Goal: Navigation & Orientation: Understand site structure

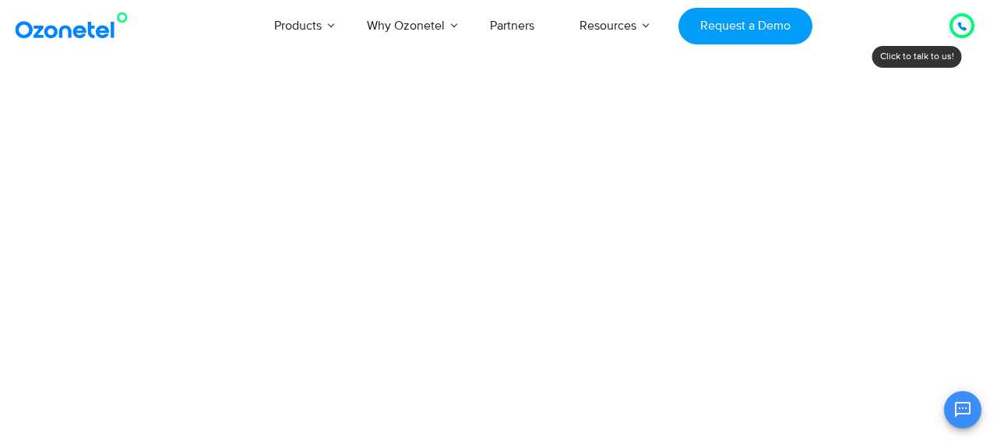
click at [962, 32] on div at bounding box center [962, 25] width 9 height 19
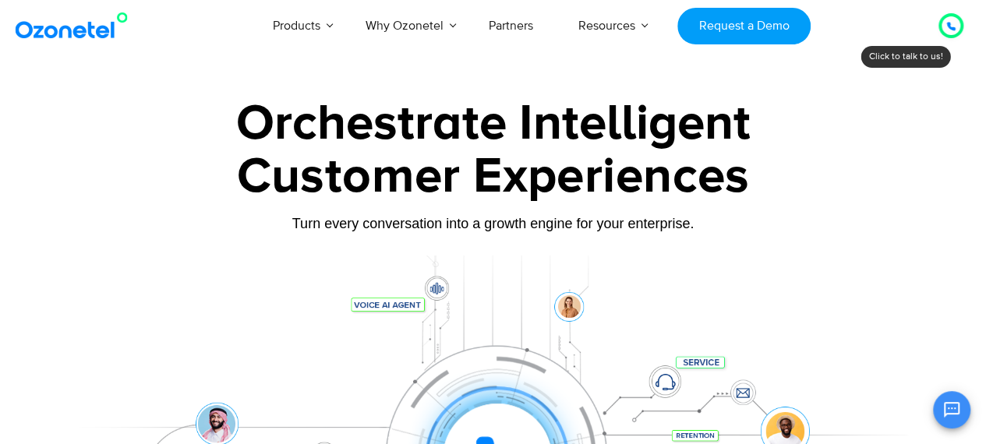
click at [948, 26] on icon at bounding box center [951, 27] width 8 height 8
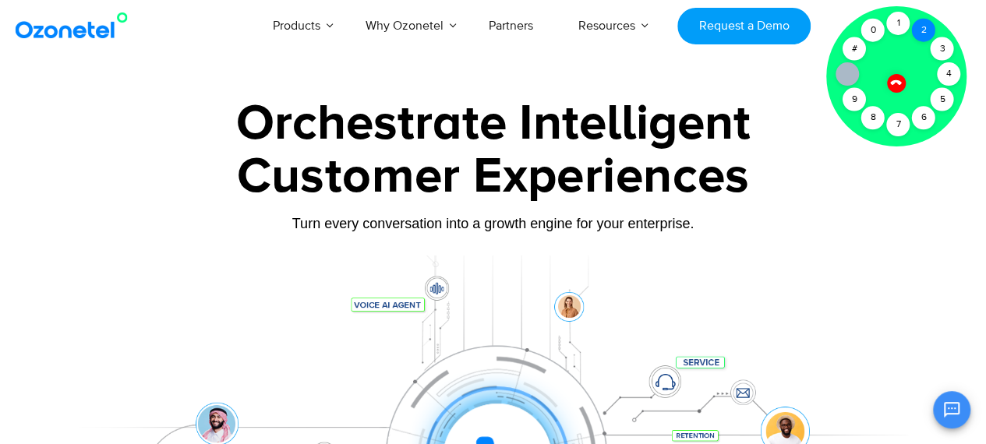
click at [926, 34] on div "2" at bounding box center [923, 30] width 23 height 23
click at [901, 26] on div "1" at bounding box center [897, 23] width 23 height 23
click at [893, 82] on icon at bounding box center [895, 82] width 11 height 11
